Goal: Task Accomplishment & Management: Manage account settings

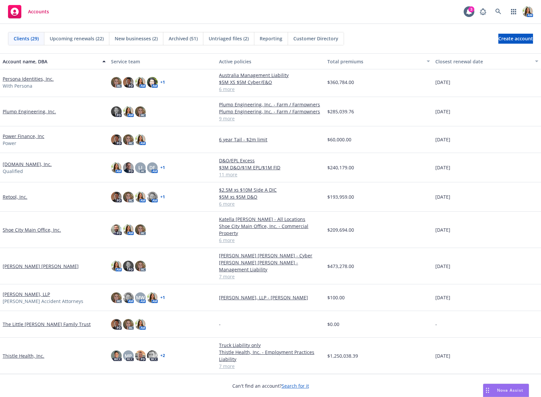
scroll to position [471, 0]
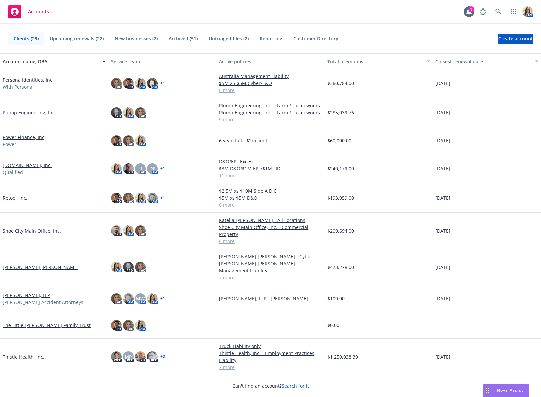
click at [32, 111] on link "Plump Engineering, Inc." at bounding box center [29, 112] width 53 height 7
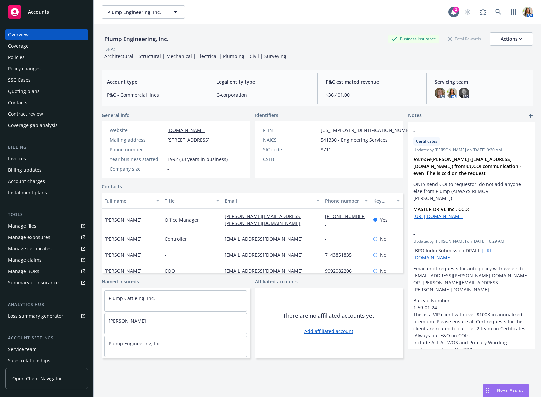
click at [49, 59] on div "Policies" at bounding box center [46, 57] width 77 height 11
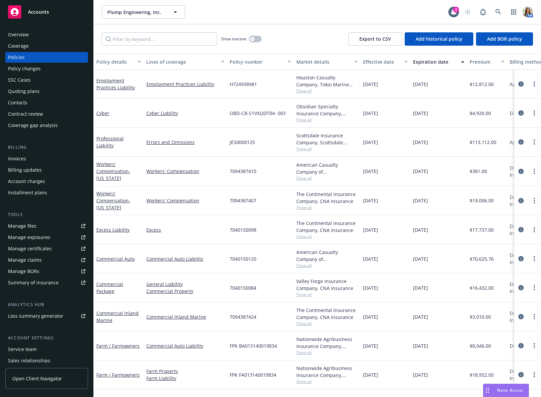
click at [42, 89] on div "Quoting plans" at bounding box center [46, 91] width 77 height 11
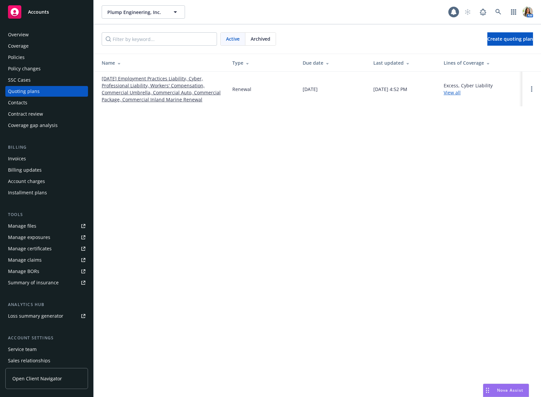
click at [143, 98] on link "[DATE] Employment Practices Liability, Cyber, Professional Liability, Workers' …" at bounding box center [162, 89] width 120 height 28
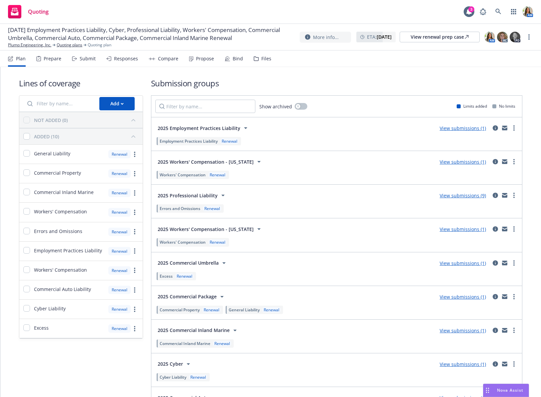
click at [92, 65] on div "Submit" at bounding box center [84, 59] width 24 height 16
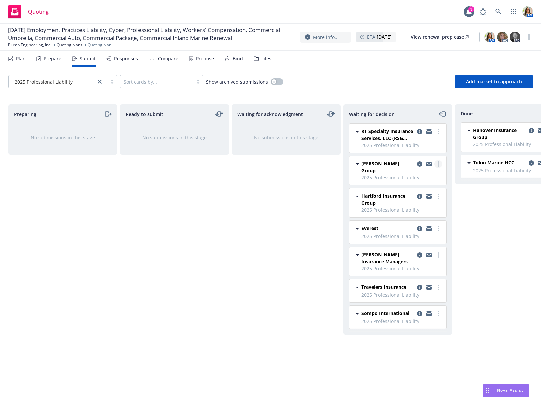
click at [436, 162] on link "more" at bounding box center [438, 164] width 8 height 8
click at [397, 241] on span "Copy logging email" at bounding box center [405, 244] width 58 height 6
click at [440, 192] on link "more" at bounding box center [438, 196] width 8 height 8
click at [412, 237] on link "Add declined decision" at bounding box center [409, 243] width 67 height 13
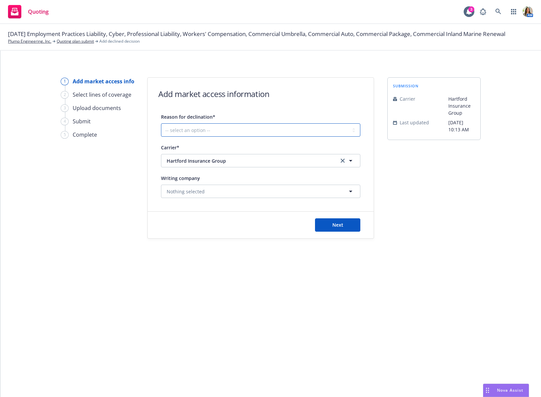
click at [285, 133] on select "-- select an option -- Cannot compete with other markets Carrier non-renewed Ca…" at bounding box center [260, 129] width 199 height 13
select select "DOES_NOT_FIT_UNDERWRITER_APPETITE"
click at [345, 224] on button "Next" at bounding box center [337, 224] width 45 height 13
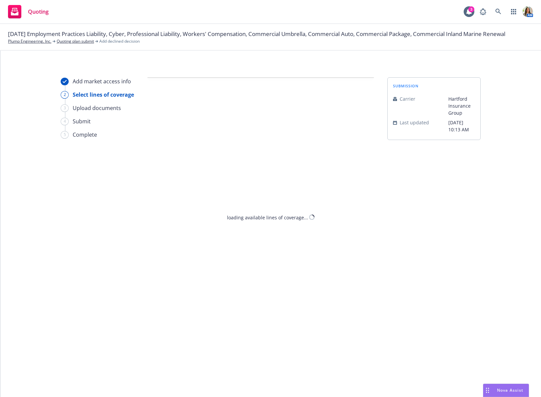
select select "DOES_NOT_FIT_UNDERWRITER_APPETITE"
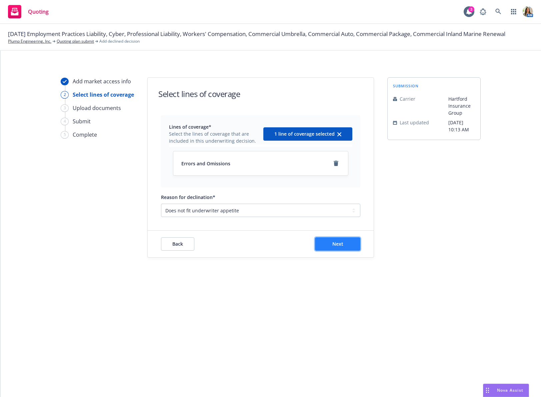
click at [334, 244] on span "Next" at bounding box center [337, 244] width 11 height 6
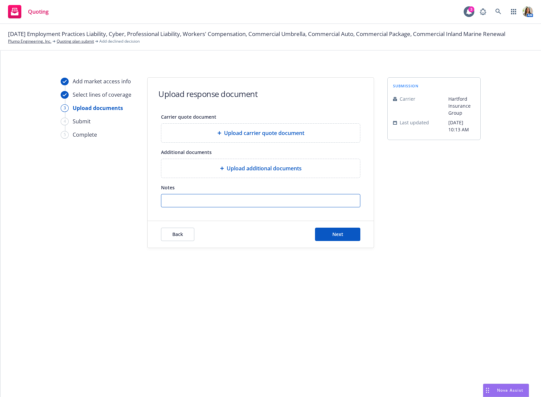
click at [247, 200] on input "Notes" at bounding box center [260, 200] width 199 height 13
paste input "No, this particular firm would not have been a fit for the admitted retail side…"
type input "No, this particular firm would not have been a fit for the admitted retail side…"
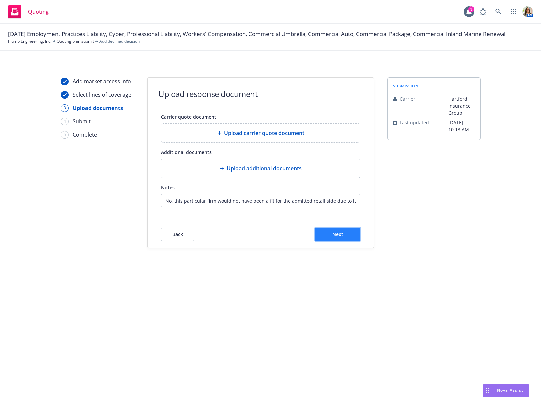
click at [328, 231] on button "Next" at bounding box center [337, 234] width 45 height 13
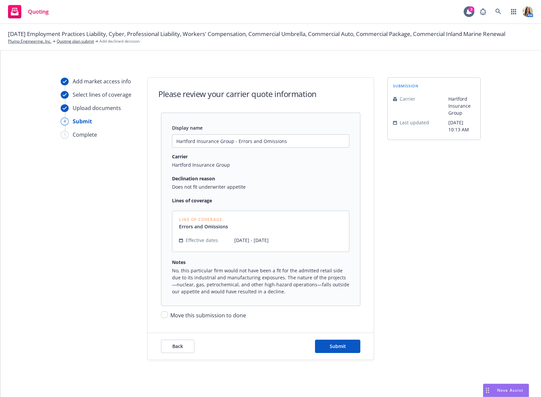
click at [210, 314] on span "Move this submission to done" at bounding box center [208, 315] width 76 height 7
click at [168, 314] on input "Move this submission to done" at bounding box center [164, 314] width 7 height 7
checkbox input "true"
click at [331, 344] on span "Submit" at bounding box center [338, 346] width 16 height 6
